Goal: Task Accomplishment & Management: Use online tool/utility

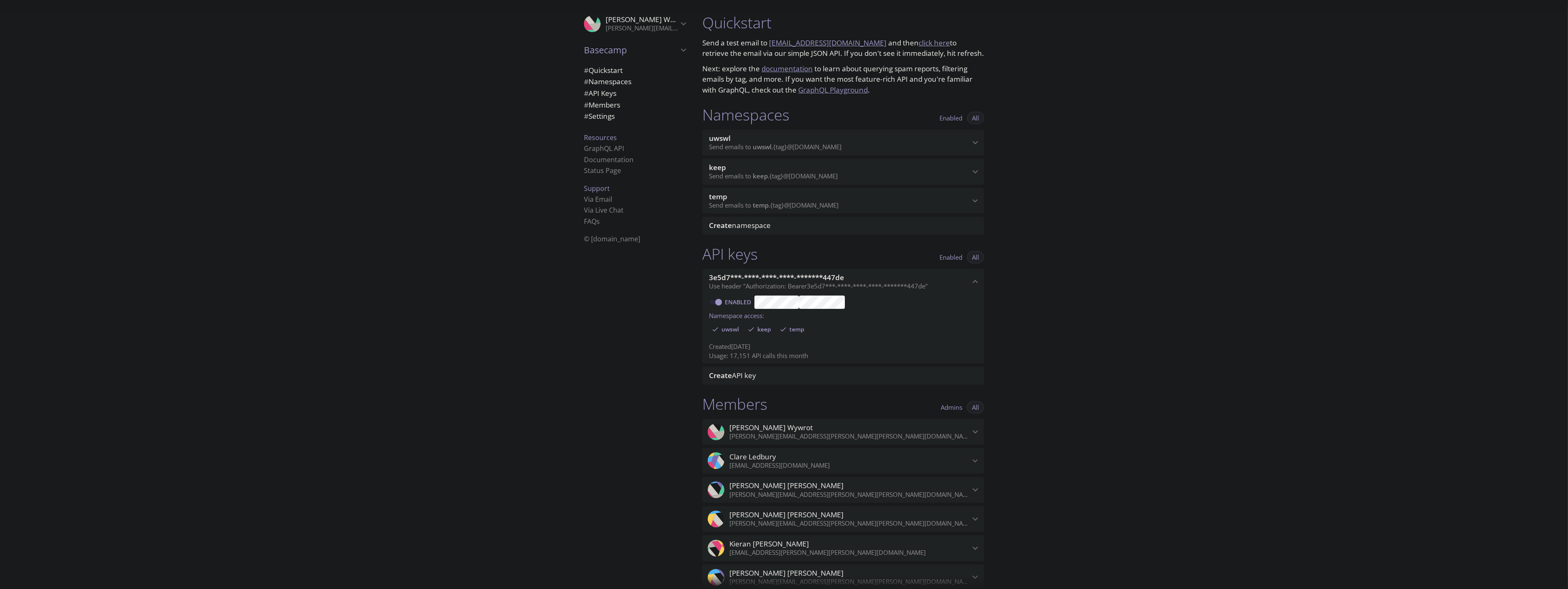
click at [851, 142] on span "uwswl" at bounding box center [839, 138] width 261 height 9
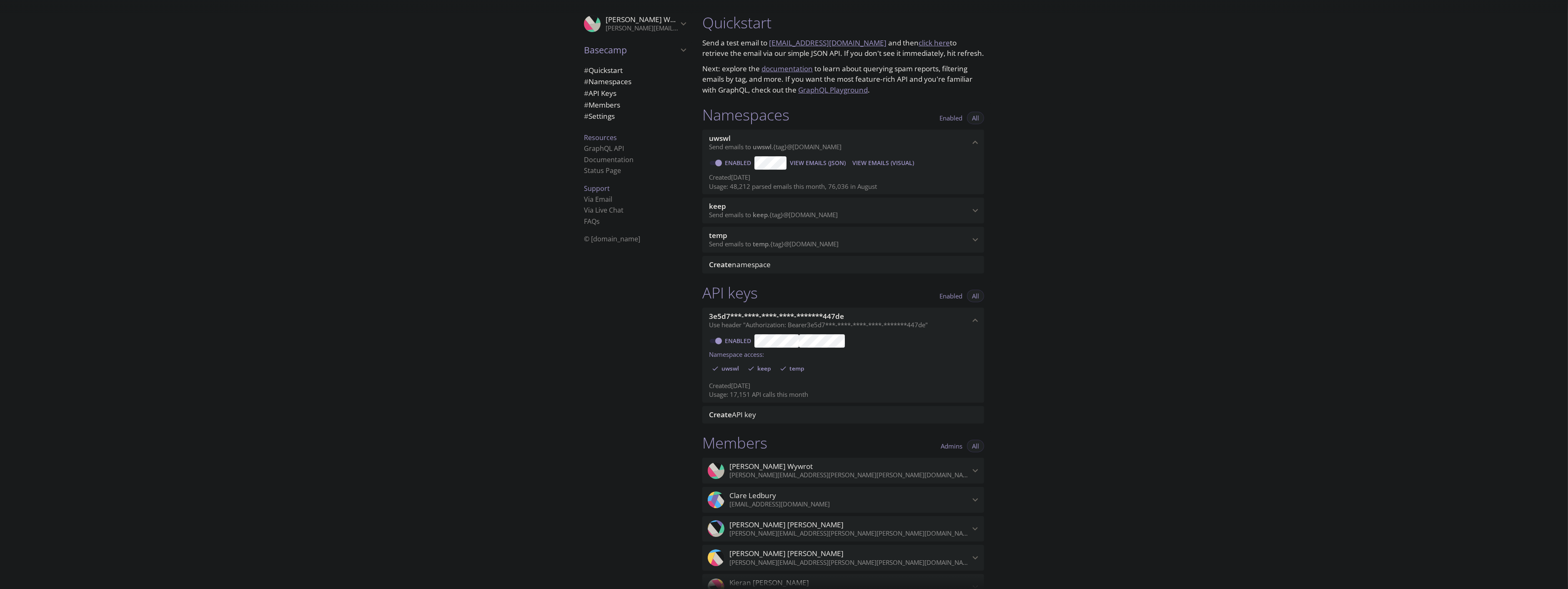
click at [851, 142] on span "uwswl" at bounding box center [839, 138] width 261 height 9
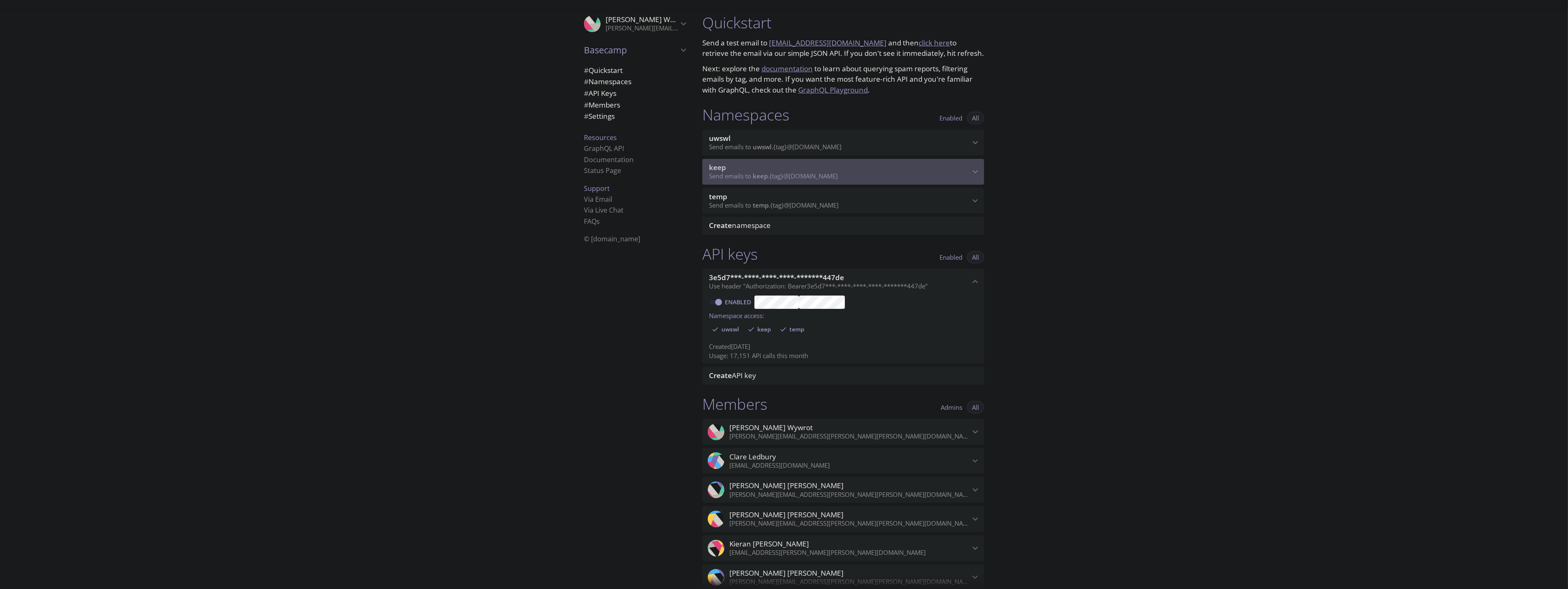
click at [839, 171] on span "keep" at bounding box center [839, 167] width 261 height 9
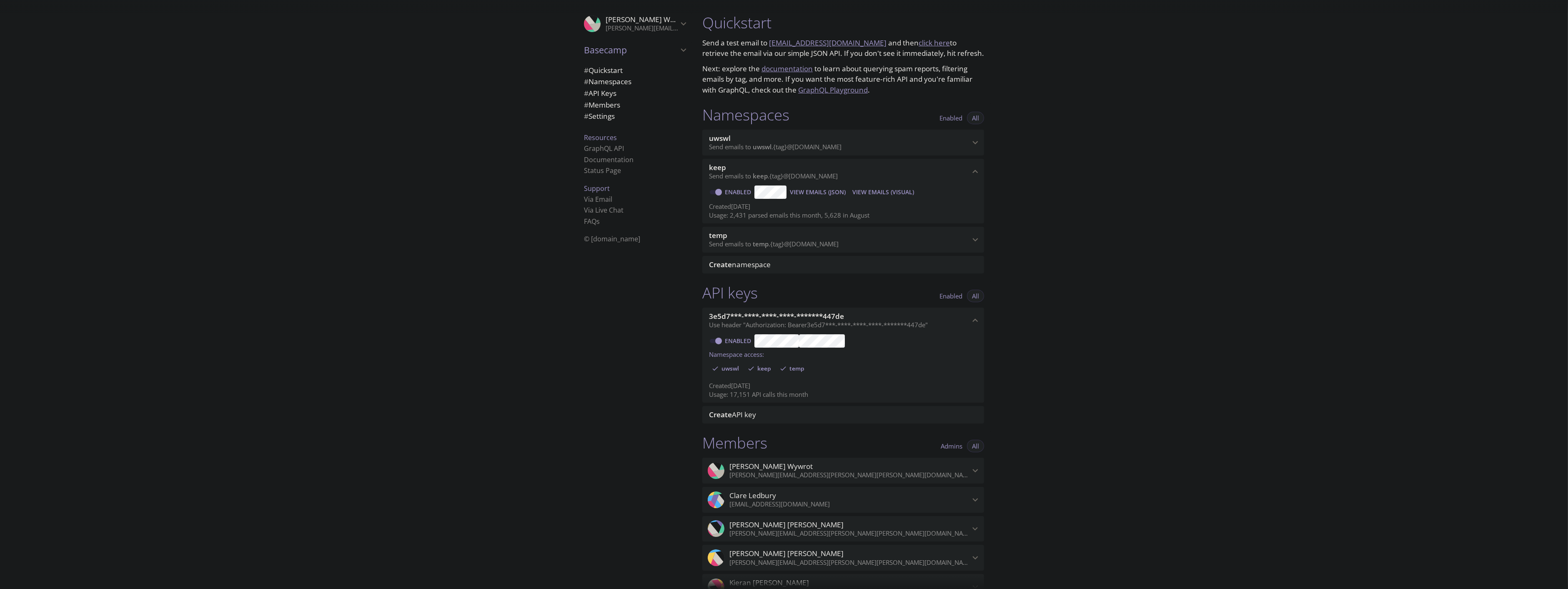
click at [839, 171] on span "keep" at bounding box center [839, 167] width 261 height 9
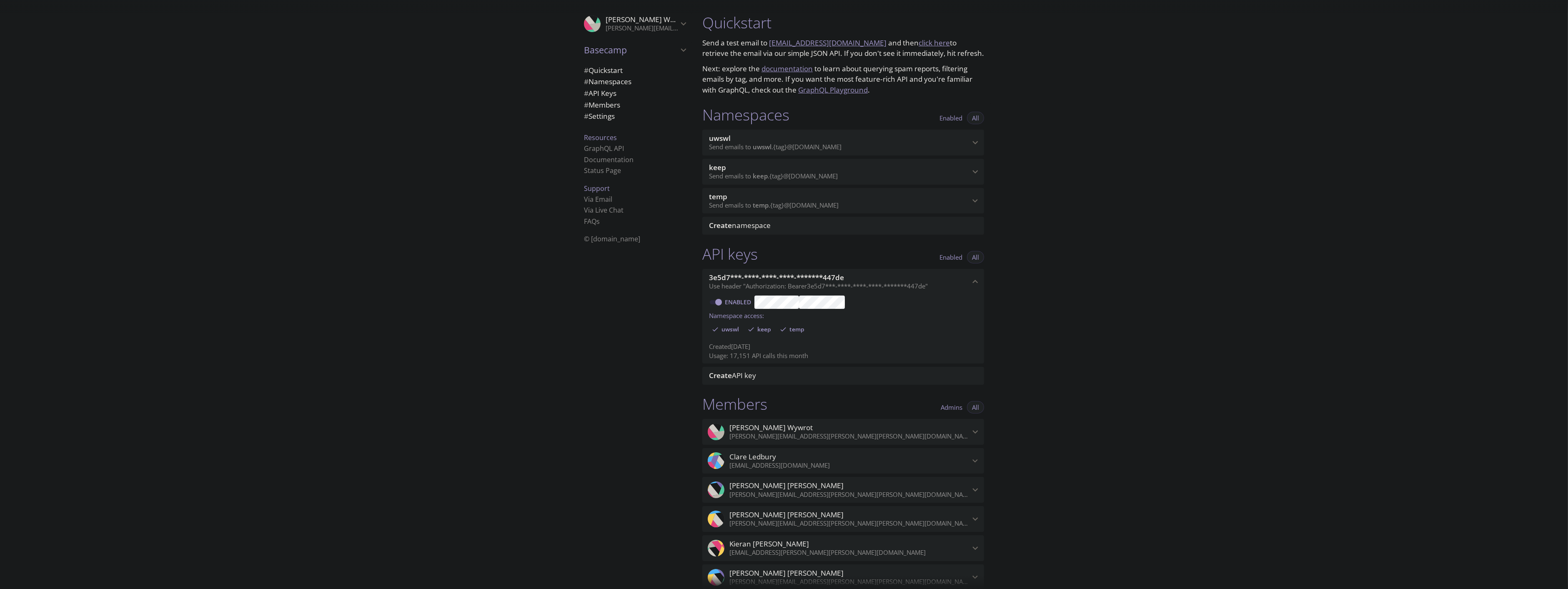
click at [835, 200] on span "temp" at bounding box center [839, 197] width 261 height 9
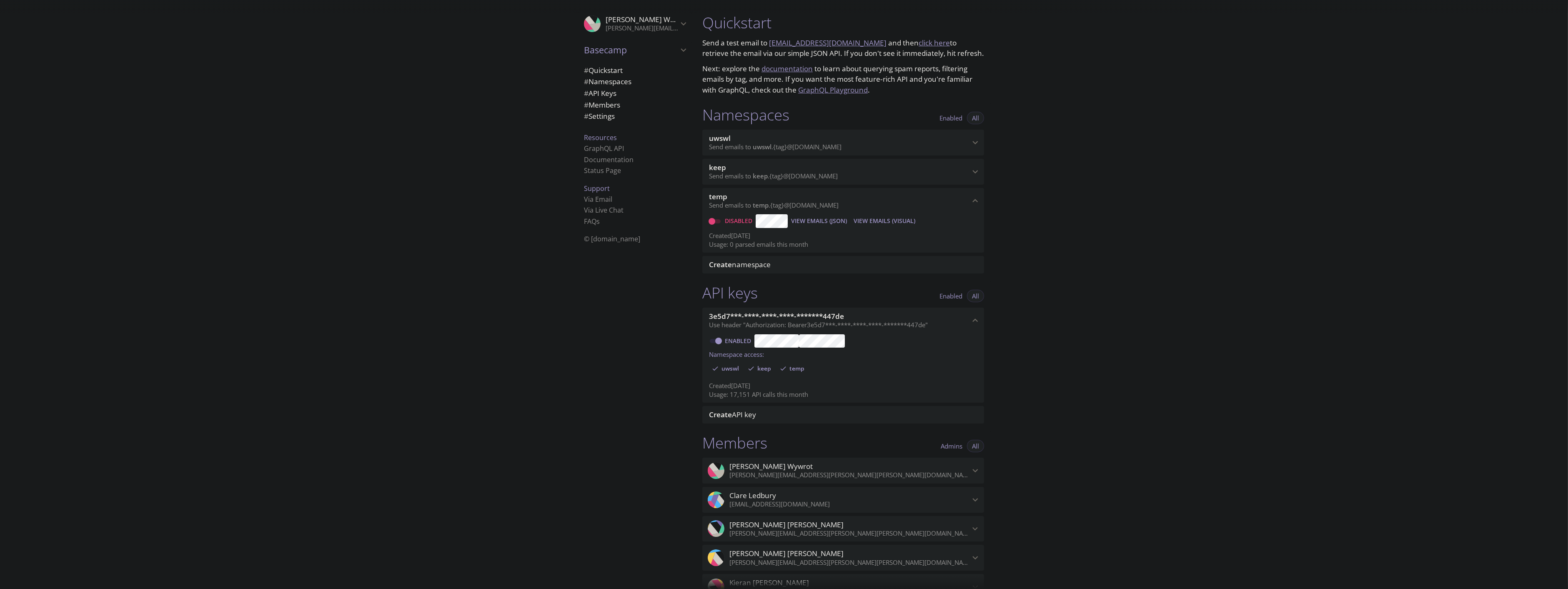
click at [836, 197] on span "temp" at bounding box center [839, 197] width 261 height 9
